Goal: Information Seeking & Learning: Learn about a topic

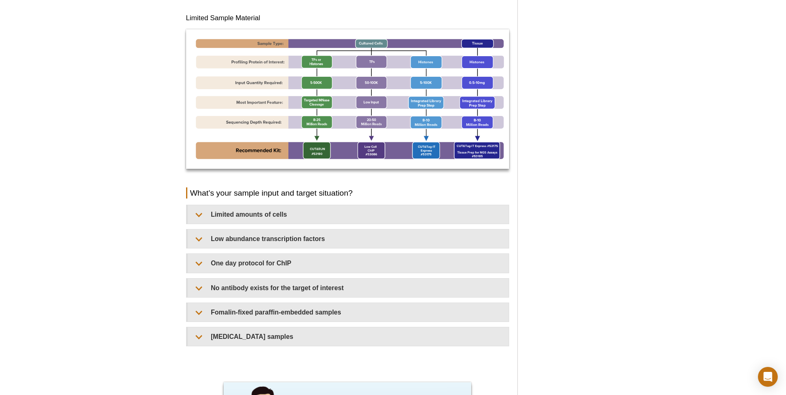
scroll to position [597, 0]
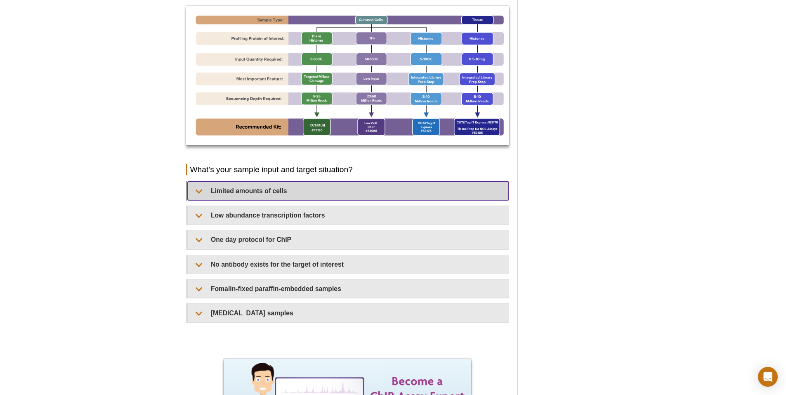
click at [253, 189] on summary "Limited amounts of cells​" at bounding box center [348, 190] width 321 height 19
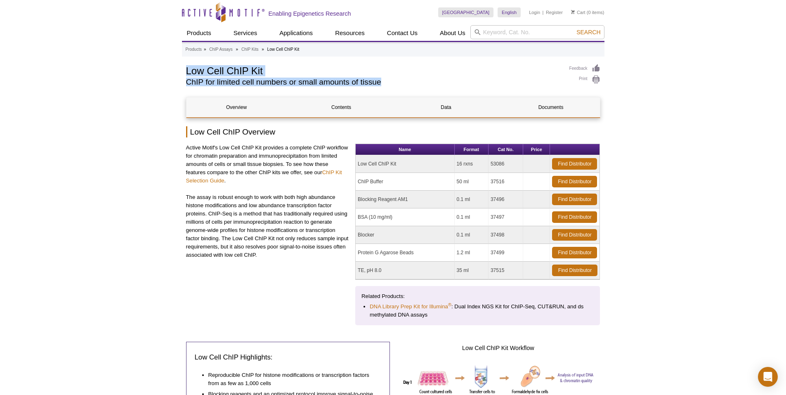
drag, startPoint x: 187, startPoint y: 71, endPoint x: 390, endPoint y: 84, distance: 202.9
click at [390, 84] on div "Low Cell ChIP Kit ChIP for limited cell numbers or small amounts of tissue" at bounding box center [373, 77] width 375 height 26
drag, startPoint x: 390, startPoint y: 84, endPoint x: 355, endPoint y: 82, distance: 34.7
copy div "Low Cell ChIP Kit ChIP for limited cell numbers or small amounts of tissue"
click at [229, 79] on h2 "ChIP for limited cell numbers or small amounts of tissue" at bounding box center [373, 81] width 375 height 7
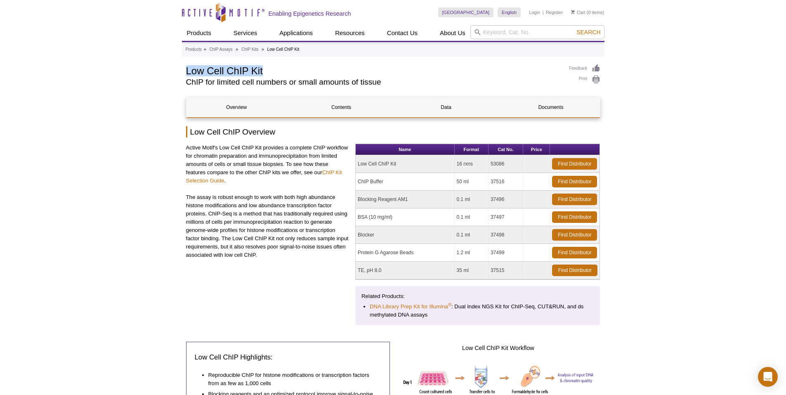
drag, startPoint x: 187, startPoint y: 71, endPoint x: 266, endPoint y: 71, distance: 79.2
click at [266, 71] on h1 "Low Cell ChIP Kit" at bounding box center [373, 70] width 375 height 12
drag, startPoint x: 266, startPoint y: 71, endPoint x: 255, endPoint y: 70, distance: 10.8
copy h1 "Low Cell ChIP Kit"
drag, startPoint x: 186, startPoint y: 81, endPoint x: 381, endPoint y: 82, distance: 194.2
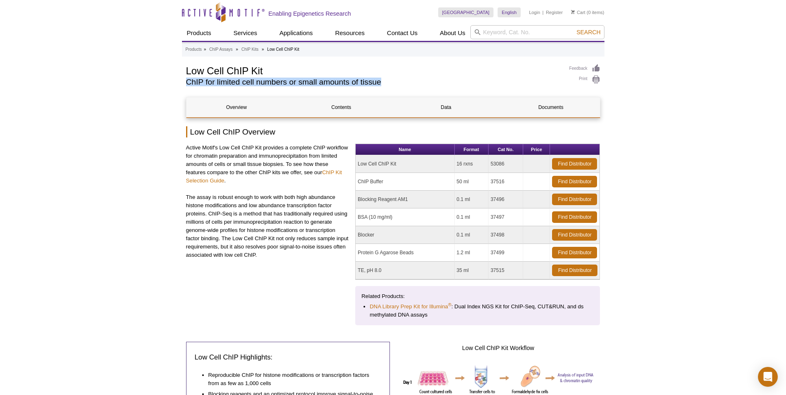
click at [381, 82] on h2 "ChIP for limited cell numbers or small amounts of tissue" at bounding box center [373, 81] width 375 height 7
drag, startPoint x: 381, startPoint y: 82, endPoint x: 375, endPoint y: 82, distance: 5.4
copy h2 "ChIP for limited cell numbers or small amounts of tissue"
click at [186, 147] on p "Active Motif's Low Cell ChIP Kit provides a complete ChIP workflow for chromati…" at bounding box center [267, 163] width 163 height 41
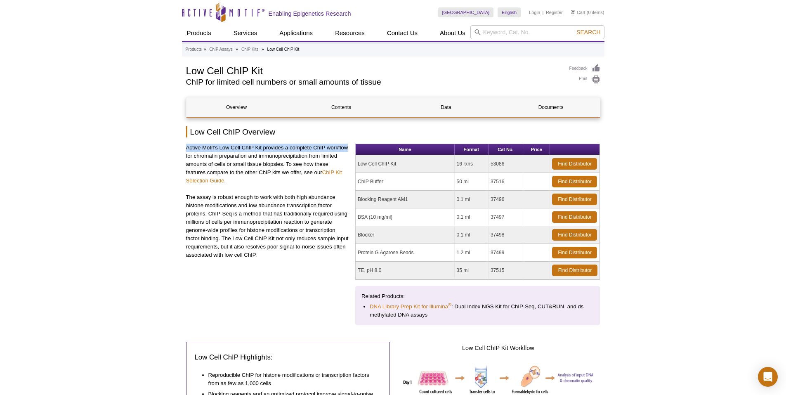
drag, startPoint x: 187, startPoint y: 147, endPoint x: 346, endPoint y: 146, distance: 159.2
click at [346, 146] on p "Active Motif's Low Cell ChIP Kit provides a complete ChIP workflow for chromati…" at bounding box center [267, 163] width 163 height 41
copy p "Active Motif's Low Cell ChIP Kit provides a complete ChIP workflow"
drag, startPoint x: 310, startPoint y: 155, endPoint x: 285, endPoint y: 167, distance: 27.9
click at [285, 167] on p "Active Motif's Low Cell ChIP Kit provides a complete ChIP workflow for chromati…" at bounding box center [267, 163] width 163 height 41
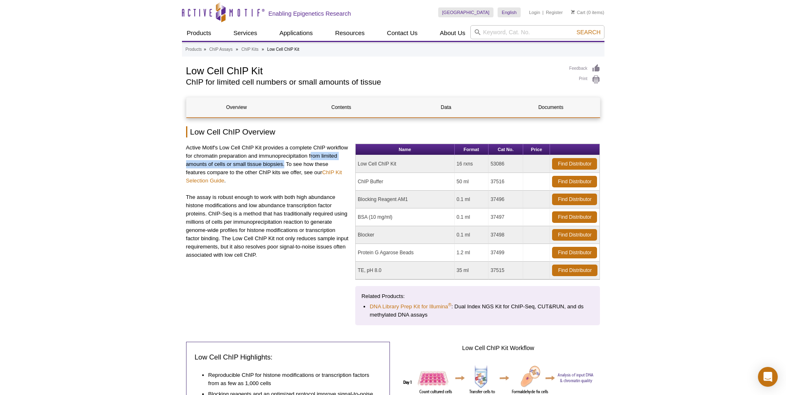
drag, startPoint x: 285, startPoint y: 167, endPoint x: 273, endPoint y: 165, distance: 11.3
copy p "rom limited amounts of cells or small tissue biopsies."
click at [280, 268] on div "Active Motif's Low Cell ChIP Kit provides a complete ChIP workflow for chromati…" at bounding box center [267, 230] width 163 height 175
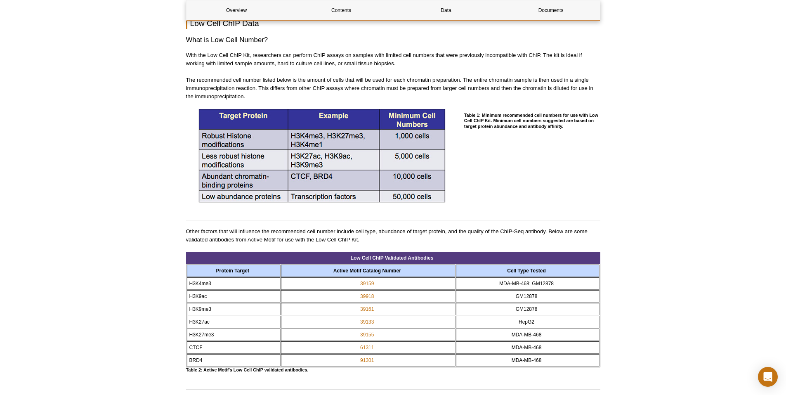
scroll to position [1049, 0]
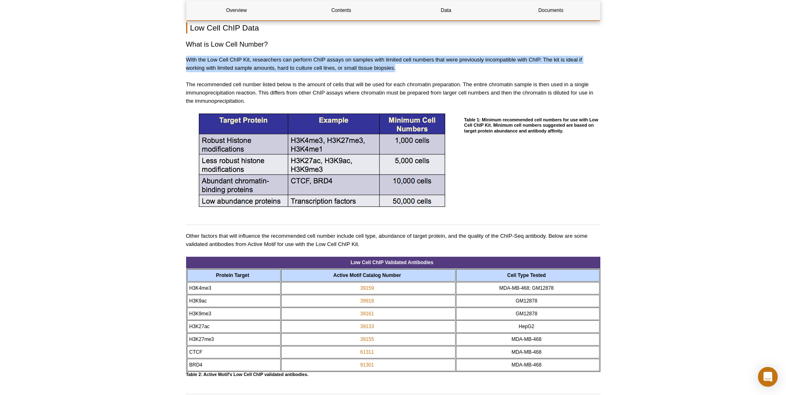
drag, startPoint x: 186, startPoint y: 59, endPoint x: 406, endPoint y: 66, distance: 219.5
click at [406, 66] on p "With the Low Cell ChIP Kit, researchers can perform ChIP assays on samples with…" at bounding box center [393, 64] width 414 height 16
copy p "With the Low Cell ChIP Kit, researchers can perform ChIP assays on samples with…"
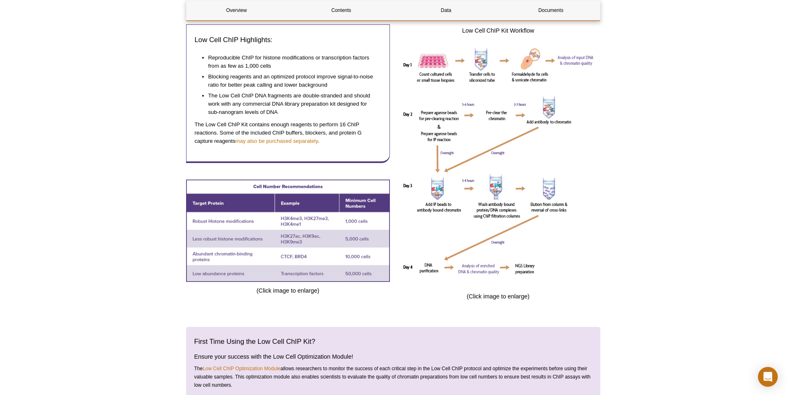
scroll to position [297, 0]
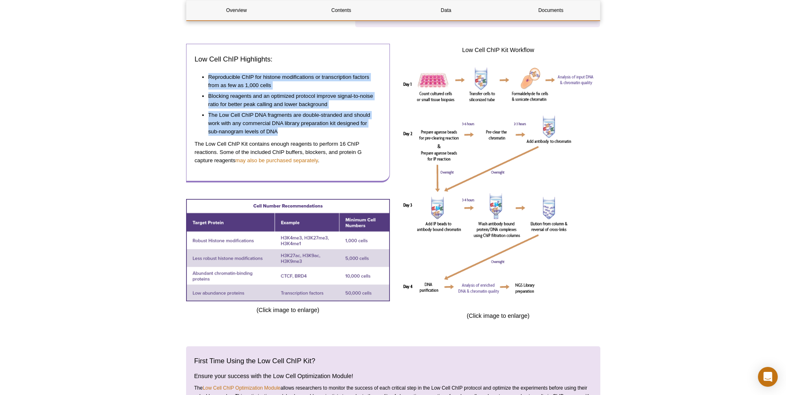
drag, startPoint x: 208, startPoint y: 77, endPoint x: 310, endPoint y: 130, distance: 115.6
click at [310, 130] on ul "Reproducible ChIP for histone modifications or transcription factors from as fe…" at bounding box center [284, 105] width 179 height 69
drag, startPoint x: 310, startPoint y: 130, endPoint x: 249, endPoint y: 79, distance: 80.2
copy ul "Reproducible ChIP for histone modifications or transcription factors from as fe…"
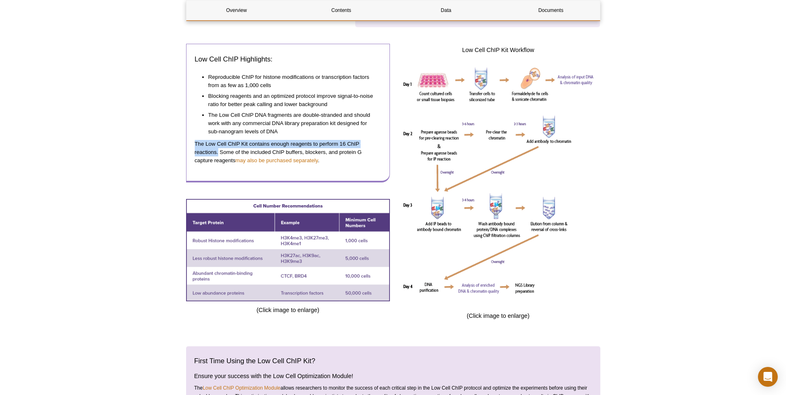
drag, startPoint x: 194, startPoint y: 141, endPoint x: 219, endPoint y: 152, distance: 26.6
click at [219, 152] on p "The Low Cell ChIP Kit contains enough reagents to perform 16 ChIP reactions. So…" at bounding box center [288, 152] width 187 height 25
drag, startPoint x: 219, startPoint y: 152, endPoint x: 211, endPoint y: 147, distance: 9.3
copy p "The Low Cell ChIP Kit contains enough reagents to perform 16 ChIP reactions."
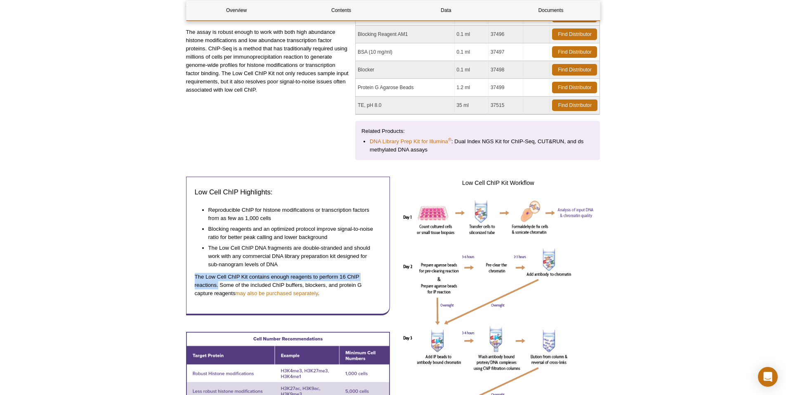
scroll to position [53, 0]
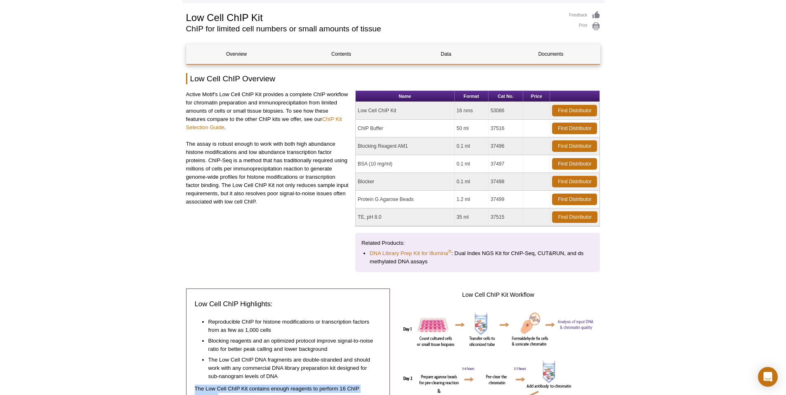
drag, startPoint x: 490, startPoint y: 108, endPoint x: 503, endPoint y: 110, distance: 12.9
click at [503, 110] on td "53086" at bounding box center [505, 111] width 35 height 18
copy td "53086"
